Goal: Task Accomplishment & Management: Use online tool/utility

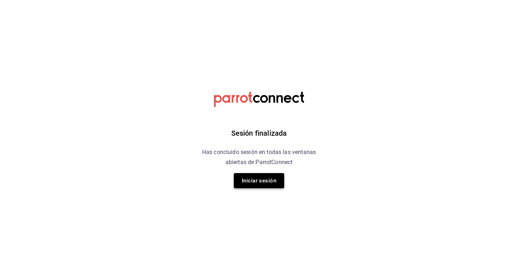
click at [273, 184] on button "Iniciar sesión" at bounding box center [259, 180] width 50 height 15
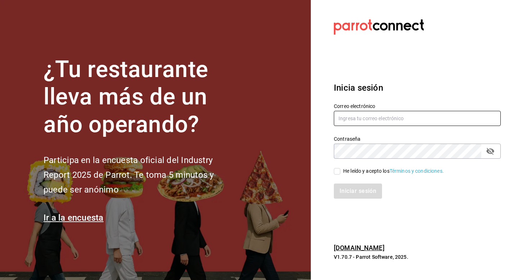
click at [363, 122] on input "text" at bounding box center [417, 118] width 167 height 15
type input "[EMAIL_ADDRESS][DOMAIN_NAME]"
click at [490, 150] on icon "passwordField" at bounding box center [490, 151] width 9 height 9
click at [339, 172] on input "He leído y acepto los Términos y condiciones." at bounding box center [337, 171] width 6 height 6
checkbox input "true"
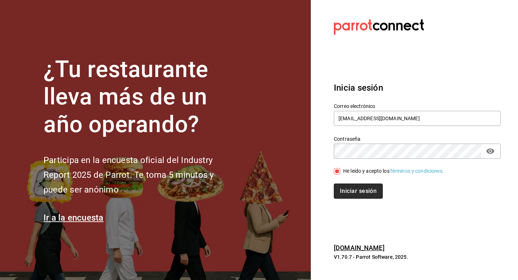
click at [350, 196] on button "Iniciar sesión" at bounding box center [358, 190] width 49 height 15
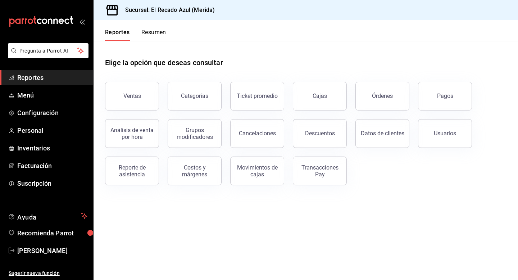
click at [45, 84] on link "Reportes" at bounding box center [46, 77] width 93 height 15
click at [132, 101] on button "Ventas" at bounding box center [132, 96] width 54 height 29
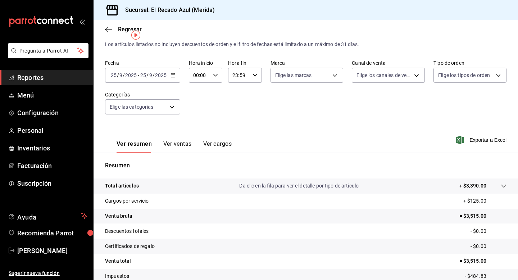
scroll to position [15, 0]
click at [163, 104] on body "Pregunta a Parrot AI Reportes Menú Configuración Personal Inventarios Facturaci…" at bounding box center [259, 140] width 518 height 280
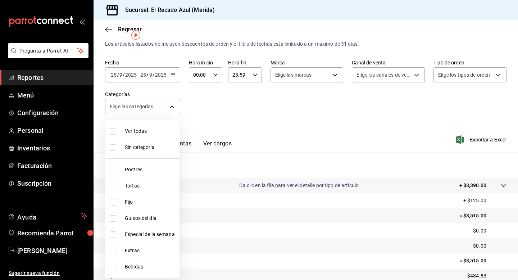
click at [114, 186] on input "checkbox" at bounding box center [113, 186] width 6 height 6
checkbox input "true"
type input "cddaedf4-f15c-4c42-87d3-f50cf5f8b84c"
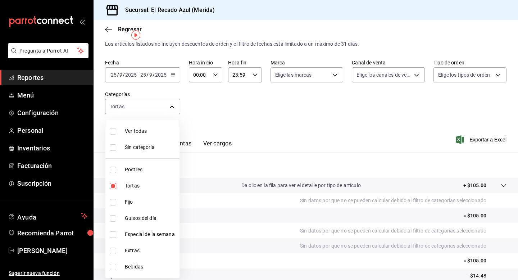
click at [192, 122] on div at bounding box center [259, 140] width 518 height 280
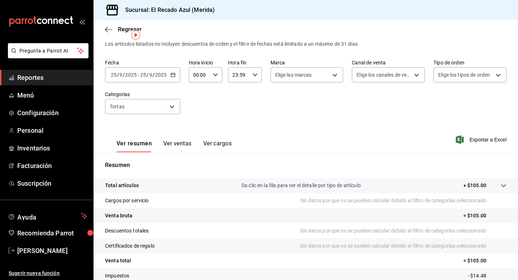
click at [170, 146] on button "Ver ventas" at bounding box center [177, 146] width 28 height 12
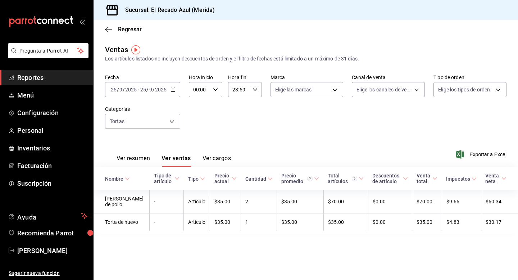
click at [151, 154] on div "Ver resumen Ver ventas Ver cargos" at bounding box center [168, 156] width 126 height 21
click at [147, 159] on button "Ver resumen" at bounding box center [132, 161] width 33 height 12
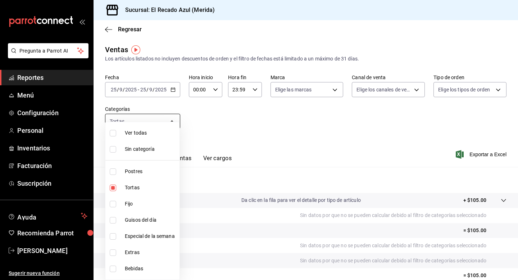
click at [142, 120] on body "Pregunta a Parrot AI Reportes Menú Configuración Personal Inventarios Facturaci…" at bounding box center [259, 140] width 518 height 280
click at [114, 205] on input "checkbox" at bounding box center [113, 204] width 6 height 6
checkbox input "true"
type input "cddaedf4-f15c-4c42-87d3-f50cf5f8b84c,a7831855-3bdb-4702-9fc6-726326d43bee"
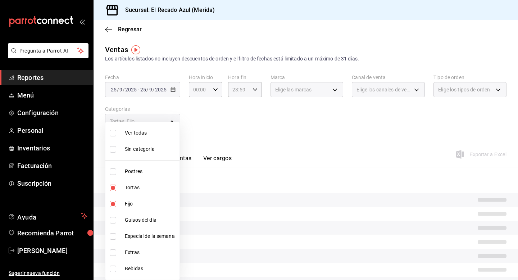
click at [113, 221] on input "checkbox" at bounding box center [113, 220] width 6 height 6
checkbox input "true"
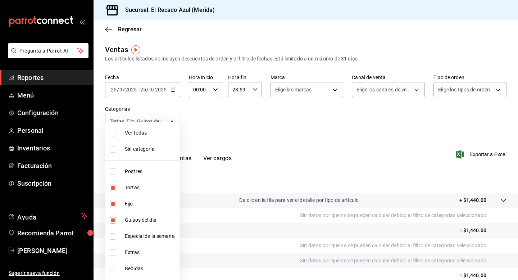
click at [112, 240] on li "Especial de la semana" at bounding box center [142, 236] width 74 height 16
type input "cddaedf4-f15c-4c42-87d3-f50cf5f8b84c,a7831855-3bdb-4702-9fc6-726326d43bee,13bcb…"
checkbox input "true"
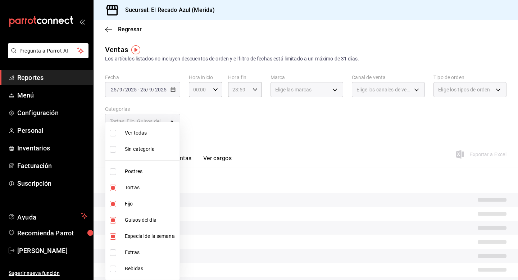
click at [115, 188] on input "checkbox" at bounding box center [113, 187] width 6 height 6
checkbox input "false"
type input "a7831855-3bdb-4702-9fc6-726326d43bee,13bcb92e-1a83-413e-a7fd-17f400a31821,20bc0…"
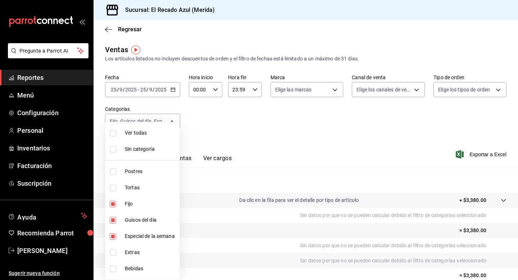
click at [266, 125] on div at bounding box center [259, 140] width 518 height 280
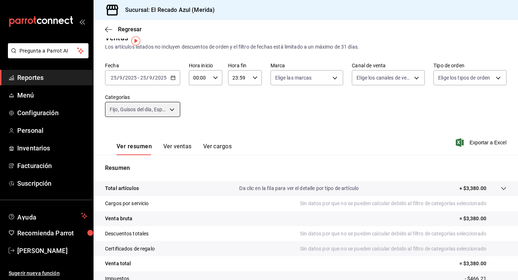
scroll to position [18, 0]
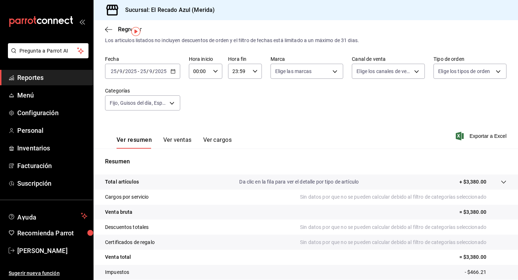
click at [176, 143] on button "Ver ventas" at bounding box center [177, 142] width 28 height 12
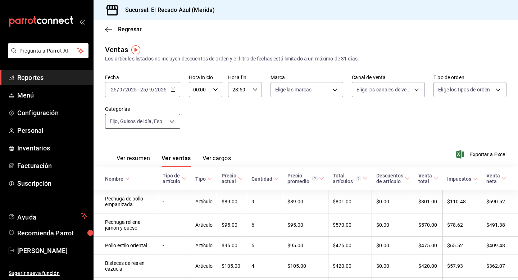
click at [147, 122] on body "Pregunta a Parrot AI Reportes Menú Configuración Personal Inventarios Facturaci…" at bounding box center [259, 140] width 518 height 280
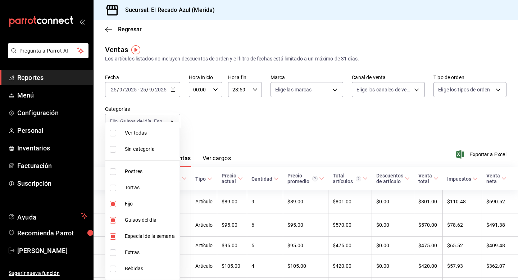
click at [113, 270] on input "checkbox" at bounding box center [113, 268] width 6 height 6
checkbox input "true"
type input "a7831855-3bdb-4702-9fc6-726326d43bee,13bcb92e-1a83-413e-a7fd-17f400a31821,20bc0…"
click at [287, 135] on div at bounding box center [259, 140] width 518 height 280
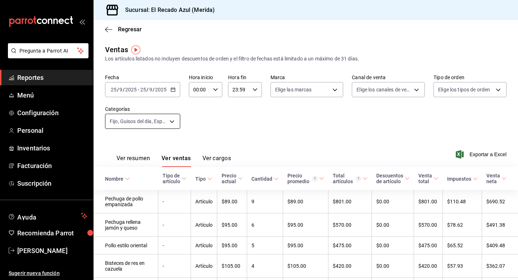
click at [161, 116] on body "Pregunta a Parrot AI Reportes Menú Configuración Personal Inventarios Facturaci…" at bounding box center [259, 140] width 518 height 280
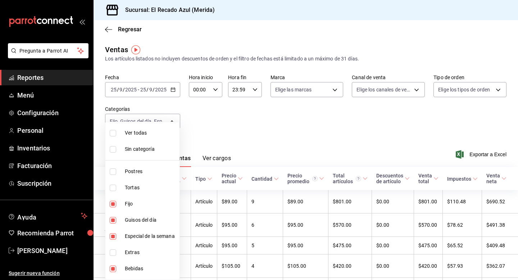
click at [112, 205] on input "checkbox" at bounding box center [113, 204] width 6 height 6
checkbox input "false"
type input "13bcb92e-1a83-413e-a7fd-17f400a31821,20bc0c80-1e0a-4bd7-9a20-bec70616356c,7bfb7…"
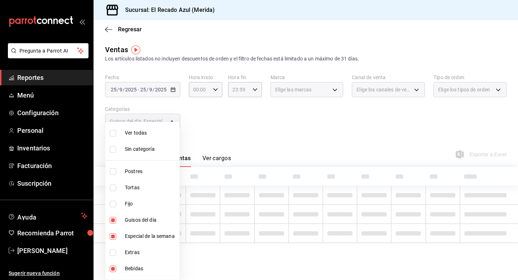
click at [111, 220] on input "checkbox" at bounding box center [113, 220] width 6 height 6
checkbox input "false"
type input "20bc0c80-1e0a-4bd7-9a20-bec70616356c,7bfb7413-6e28-41a0-876f-9044619efe8d"
click at [113, 233] on input "checkbox" at bounding box center [113, 236] width 6 height 6
checkbox input "false"
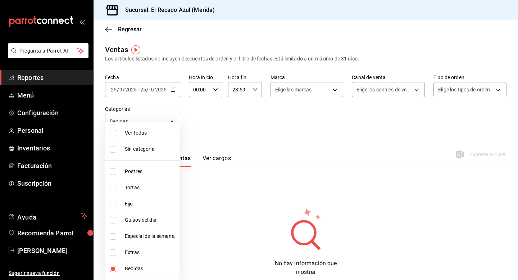
click at [221, 132] on div at bounding box center [259, 140] width 518 height 280
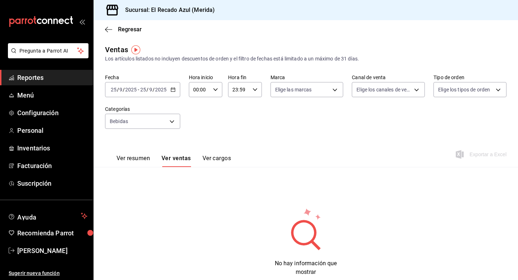
click at [148, 129] on div "Fecha 2025-09-25 25 / 9 / 2025 - 2025-09-25 25 / 9 / 2025 Hora inicio 00:00 Hor…" at bounding box center [305, 105] width 401 height 63
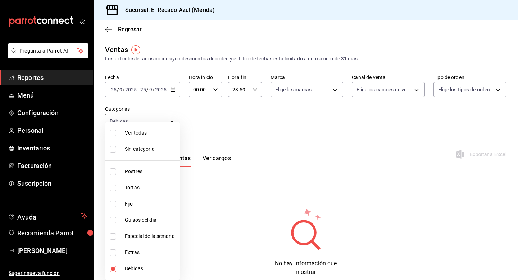
click at [147, 127] on body "Pregunta a Parrot AI Reportes Menú Configuración Personal Inventarios Facturaci…" at bounding box center [259, 140] width 518 height 280
click at [114, 248] on li "Extras" at bounding box center [142, 252] width 74 height 16
type input "7bfb7413-6e28-41a0-876f-9044619efe8d,d6317b1c-ff53-41b5-8696-cf89c697b0c8"
checkbox input "true"
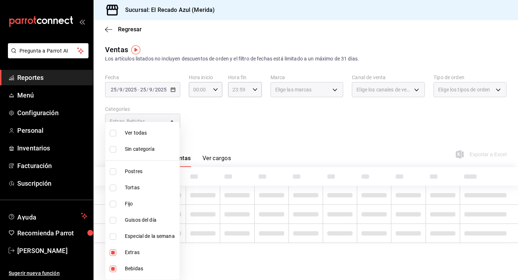
click at [112, 270] on input "checkbox" at bounding box center [113, 268] width 6 height 6
checkbox input "false"
type input "d6317b1c-ff53-41b5-8696-cf89c697b0c8"
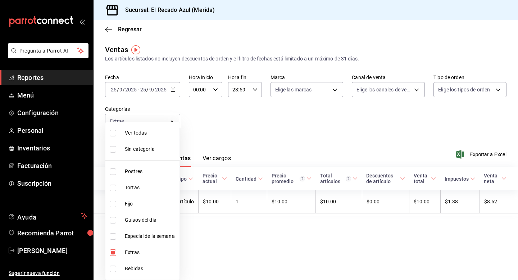
click at [233, 146] on div at bounding box center [259, 140] width 518 height 280
